Goal: Information Seeking & Learning: Check status

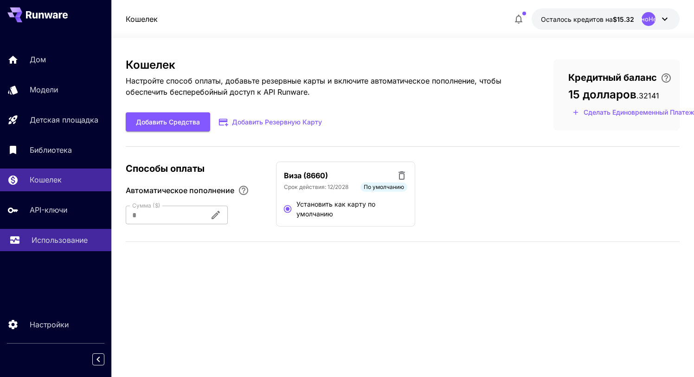
click at [56, 243] on font "Использование" at bounding box center [60, 239] width 56 height 9
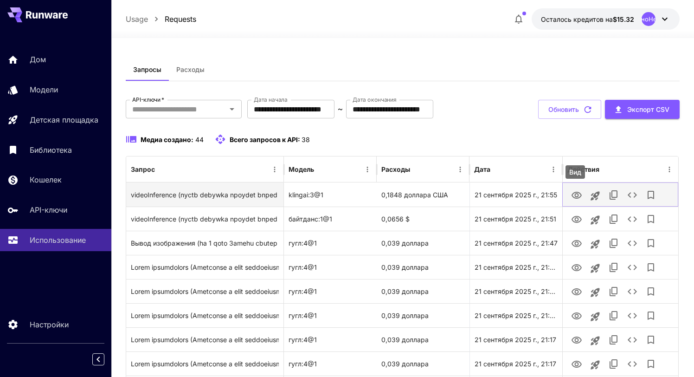
click at [576, 195] on icon "Вид" at bounding box center [576, 195] width 11 height 11
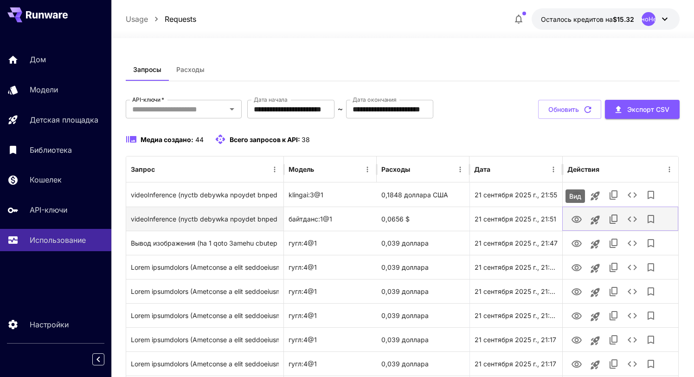
click at [577, 220] on icon "Вид" at bounding box center [576, 219] width 10 height 7
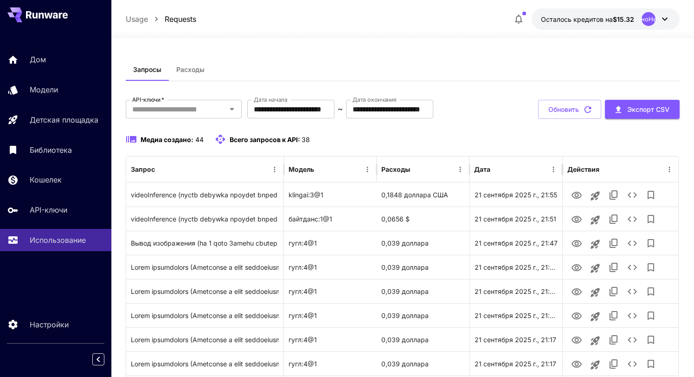
click at [436, 141] on div "Медиа создано: 44 Всего запросов к API: 38" at bounding box center [402, 139] width 553 height 11
click at [682, 14] on div "Usage Requests Осталось кредитов на $15.32 НеопределеноНеопределено" at bounding box center [402, 19] width 583 height 38
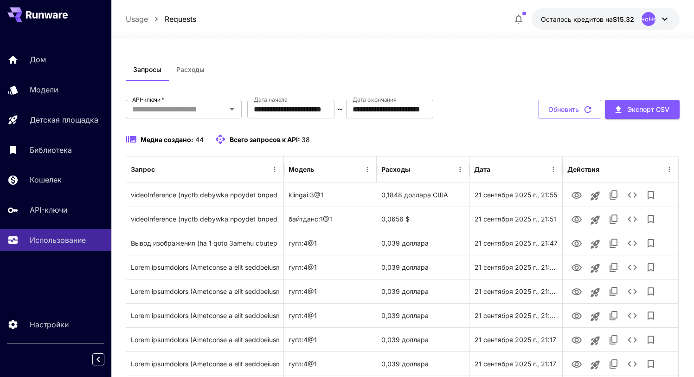
click at [461, 32] on div at bounding box center [402, 32] width 583 height 11
